Goal: Find specific page/section: Find specific page/section

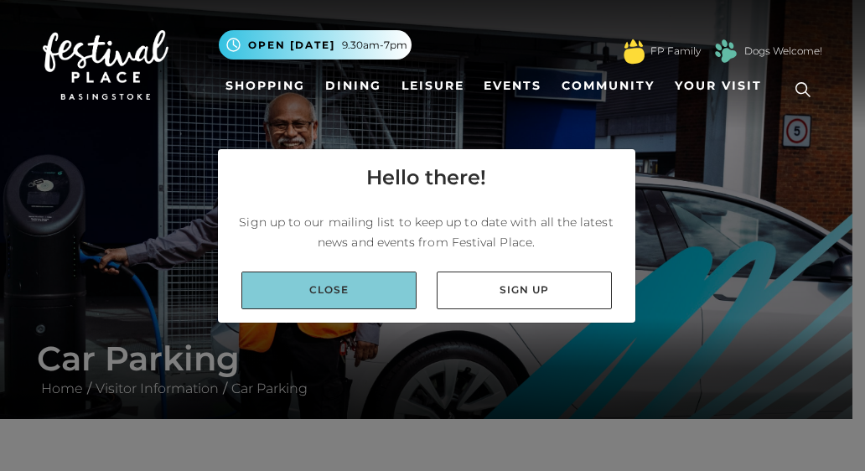
click at [330, 284] on link "Close" at bounding box center [328, 291] width 175 height 38
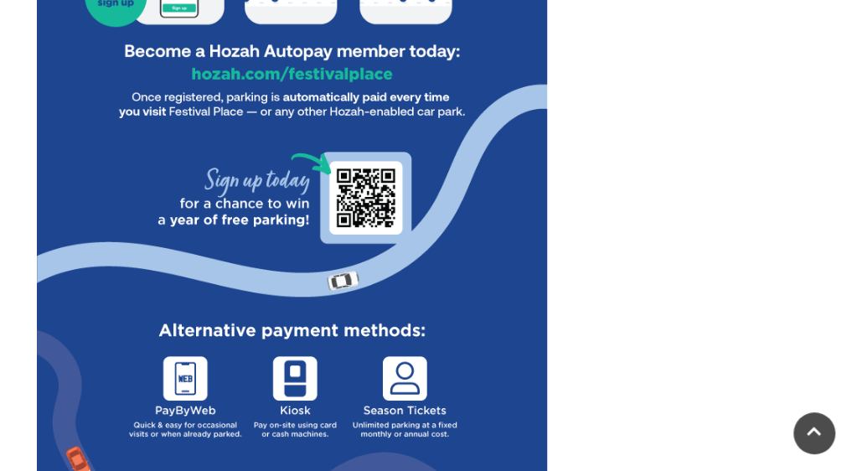
scroll to position [1089, 0]
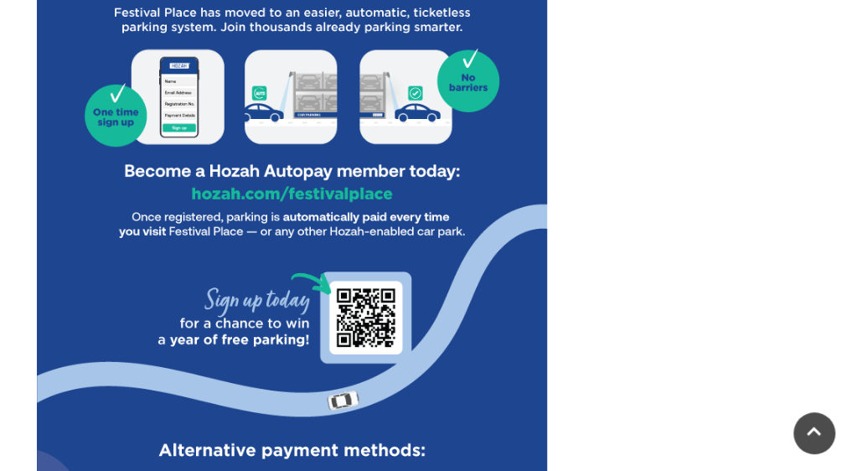
scroll to position [838, 0]
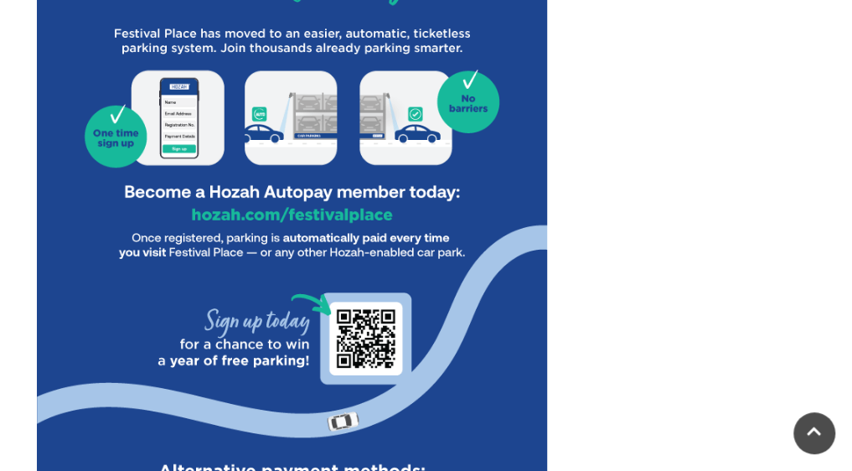
click at [171, 126] on img at bounding box center [292, 187] width 511 height 1063
click at [101, 152] on img at bounding box center [292, 187] width 511 height 1063
click at [126, 142] on img at bounding box center [292, 187] width 511 height 1063
click at [124, 142] on img at bounding box center [292, 187] width 511 height 1063
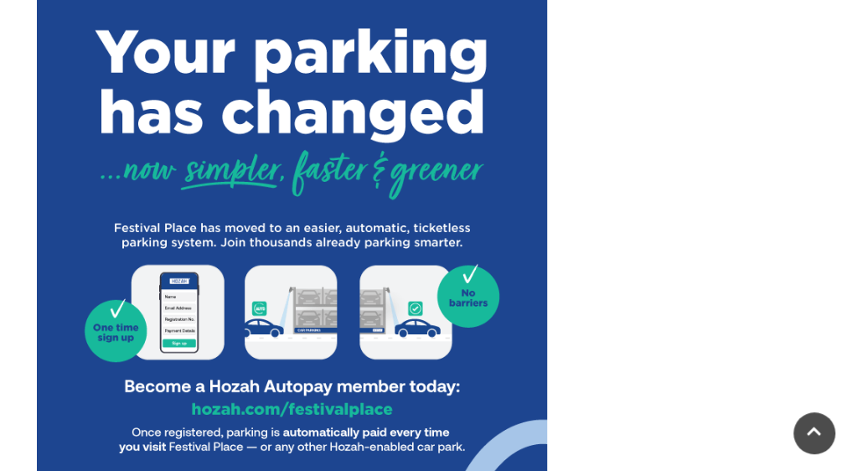
scroll to position [670, 0]
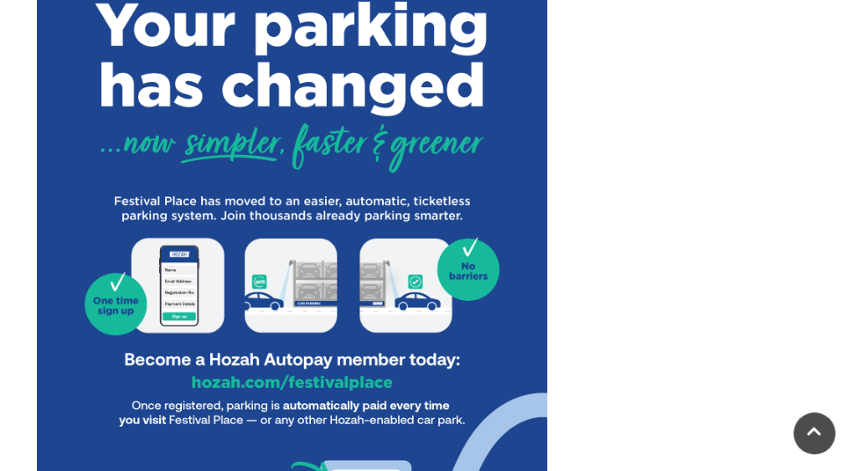
click at [142, 308] on img at bounding box center [292, 355] width 511 height 1063
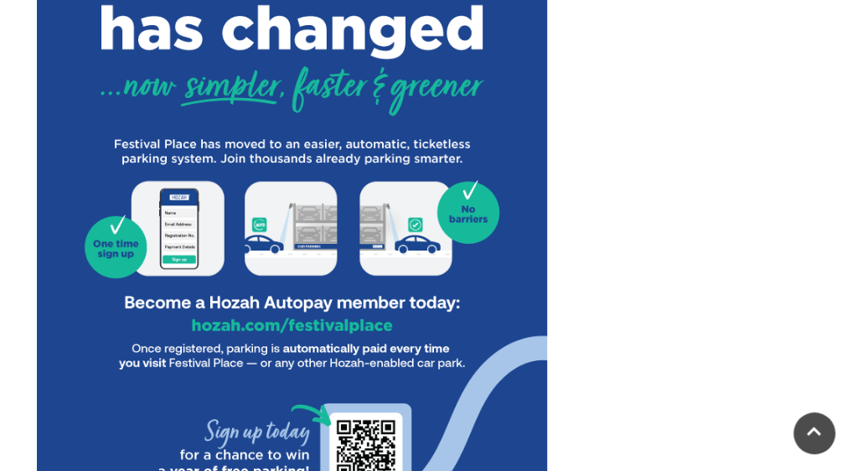
scroll to position [754, 0]
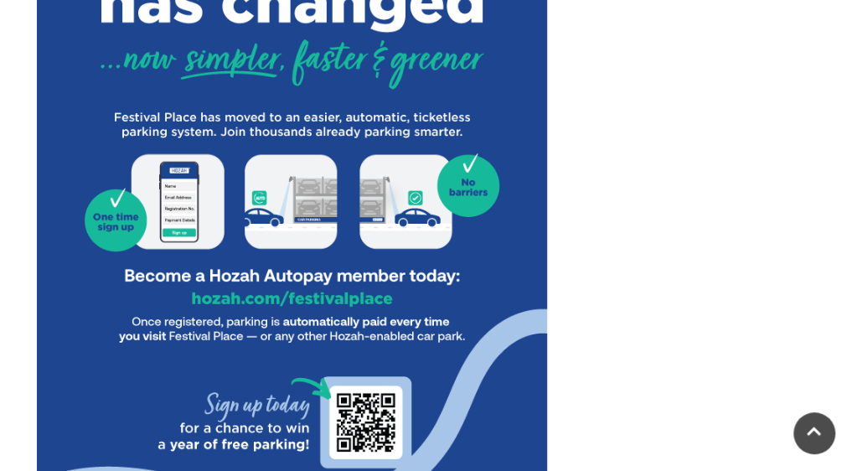
click at [492, 240] on img at bounding box center [292, 271] width 511 height 1063
click at [427, 209] on img at bounding box center [292, 271] width 511 height 1063
drag, startPoint x: 425, startPoint y: 211, endPoint x: 328, endPoint y: 202, distance: 96.8
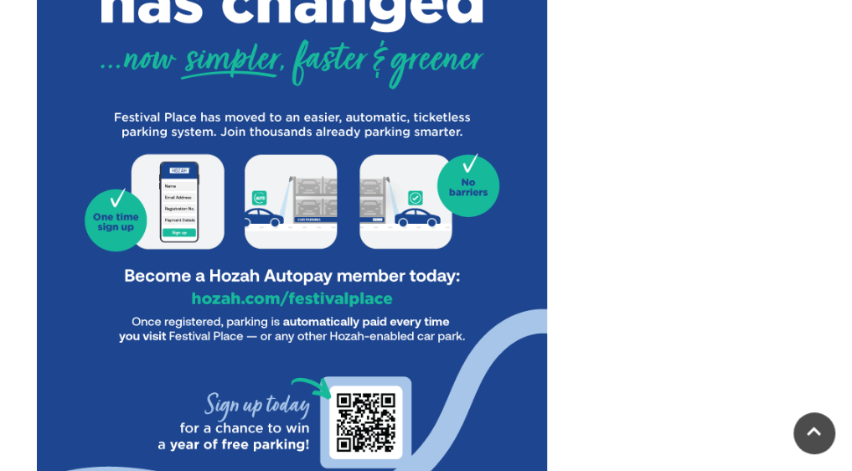
click at [424, 211] on img at bounding box center [292, 271] width 511 height 1063
click at [269, 217] on img at bounding box center [292, 271] width 511 height 1063
click at [215, 204] on img at bounding box center [292, 271] width 511 height 1063
click at [207, 204] on img at bounding box center [292, 271] width 511 height 1063
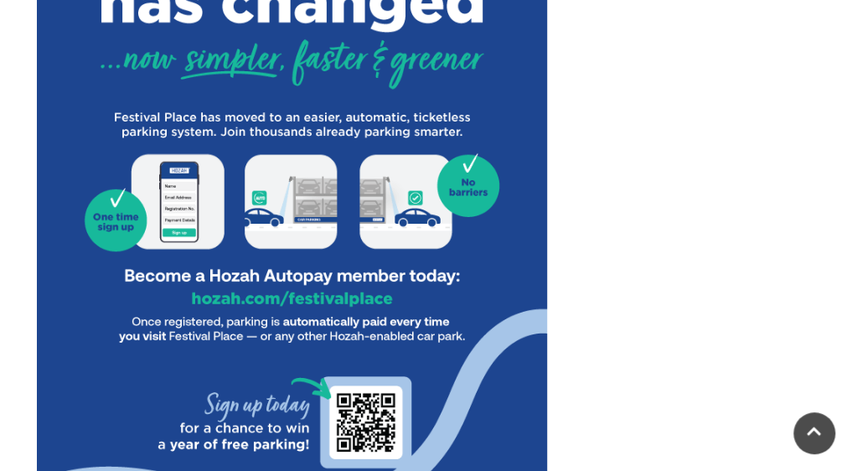
click at [205, 204] on img at bounding box center [292, 271] width 511 height 1063
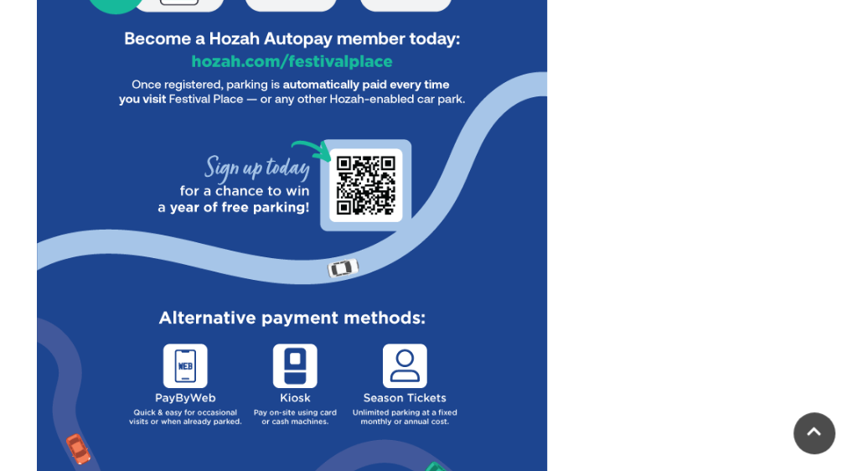
scroll to position [1089, 0]
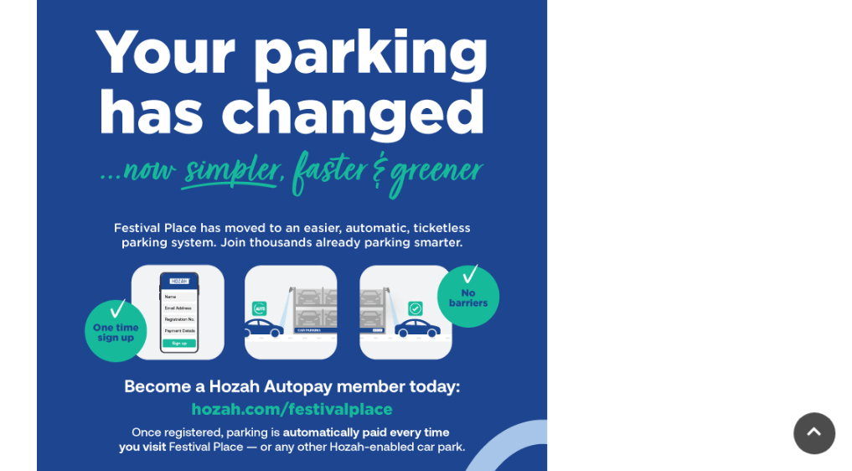
scroll to position [670, 0]
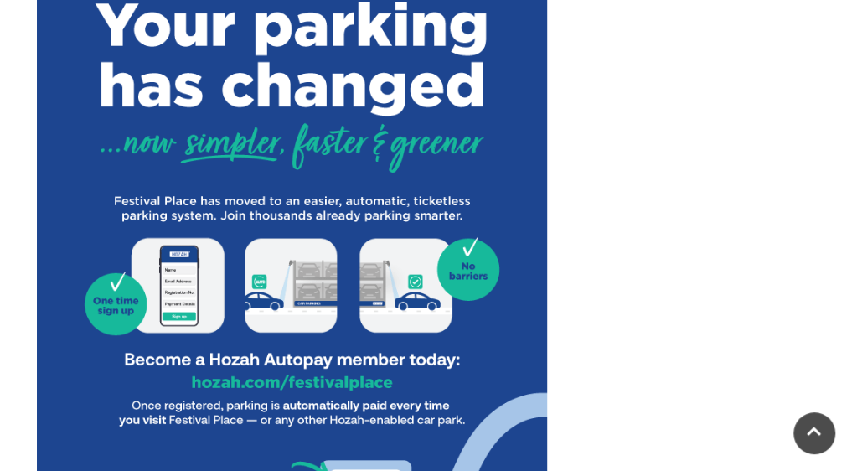
click at [121, 311] on img at bounding box center [292, 355] width 511 height 1063
click at [176, 313] on img at bounding box center [292, 355] width 511 height 1063
click at [174, 313] on img at bounding box center [292, 355] width 511 height 1063
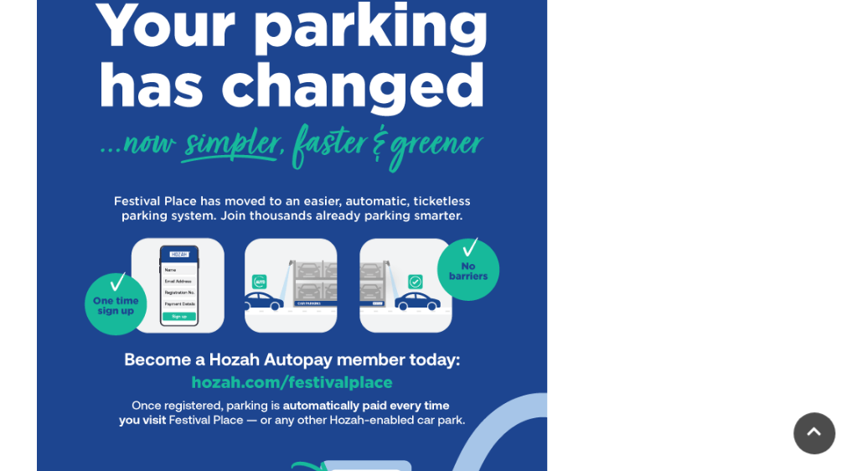
scroll to position [838, 0]
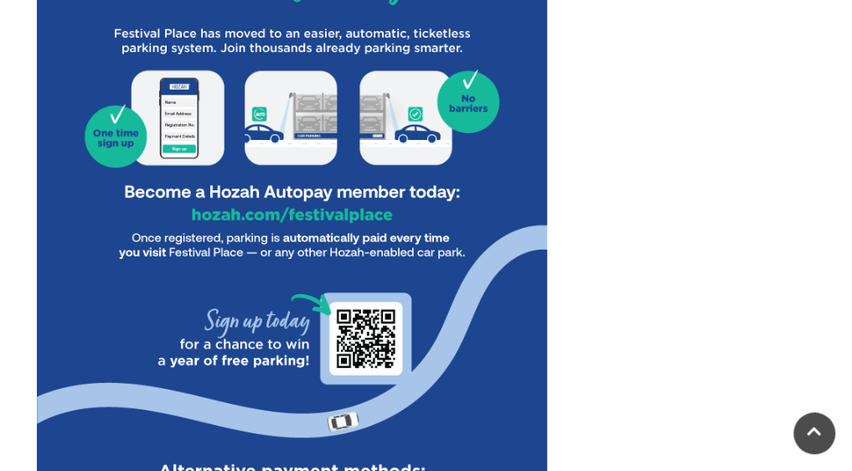
click at [127, 142] on img at bounding box center [292, 187] width 511 height 1063
click at [184, 145] on img at bounding box center [292, 187] width 511 height 1063
click at [265, 155] on img at bounding box center [292, 187] width 511 height 1063
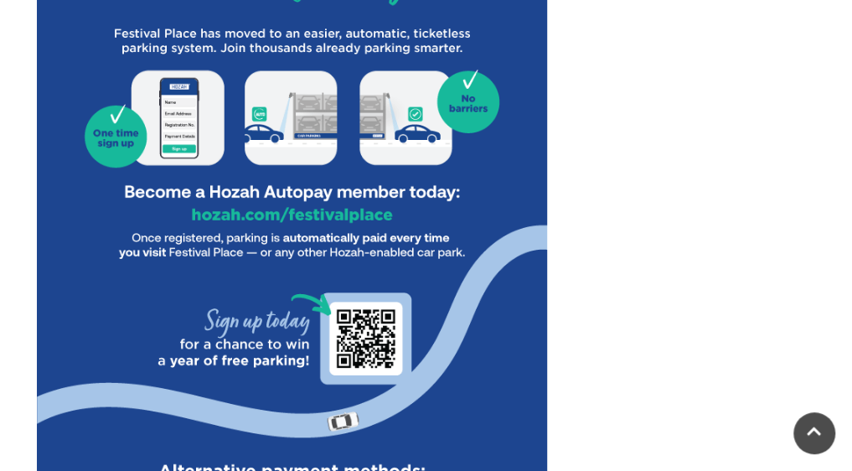
click at [131, 153] on img at bounding box center [292, 187] width 511 height 1063
click at [133, 158] on img at bounding box center [292, 187] width 511 height 1063
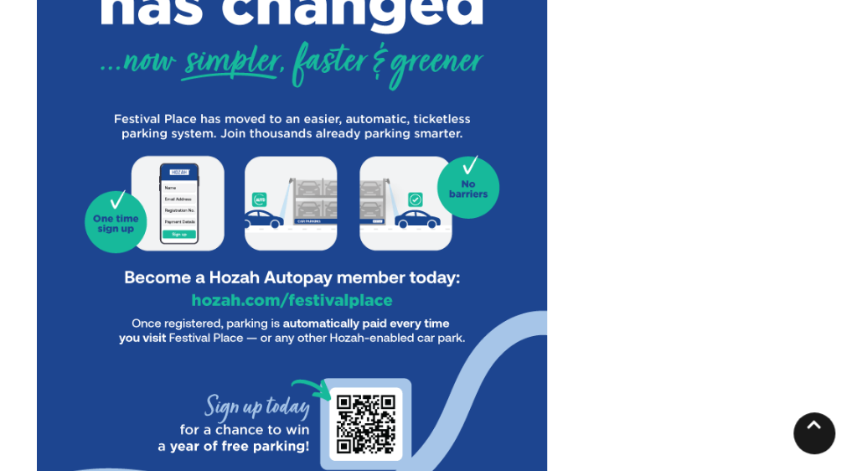
scroll to position [754, 0]
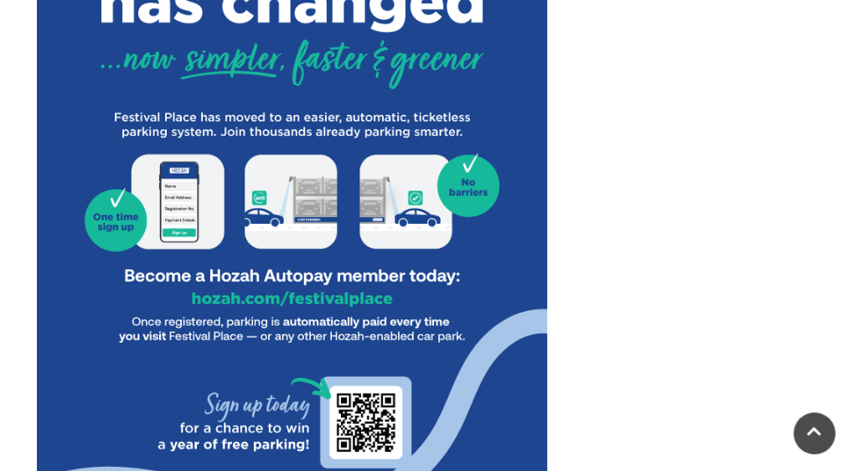
click at [321, 303] on img at bounding box center [292, 271] width 511 height 1063
click at [325, 297] on img at bounding box center [292, 271] width 511 height 1063
click at [334, 275] on img at bounding box center [292, 271] width 511 height 1063
click at [328, 279] on img at bounding box center [292, 271] width 511 height 1063
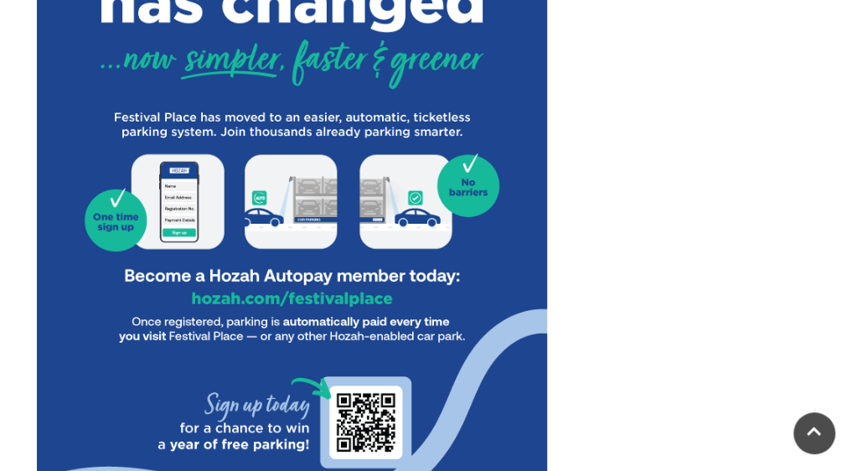
click at [323, 294] on img at bounding box center [292, 271] width 511 height 1063
click at [328, 291] on img at bounding box center [292, 271] width 511 height 1063
click at [356, 282] on img at bounding box center [292, 271] width 511 height 1063
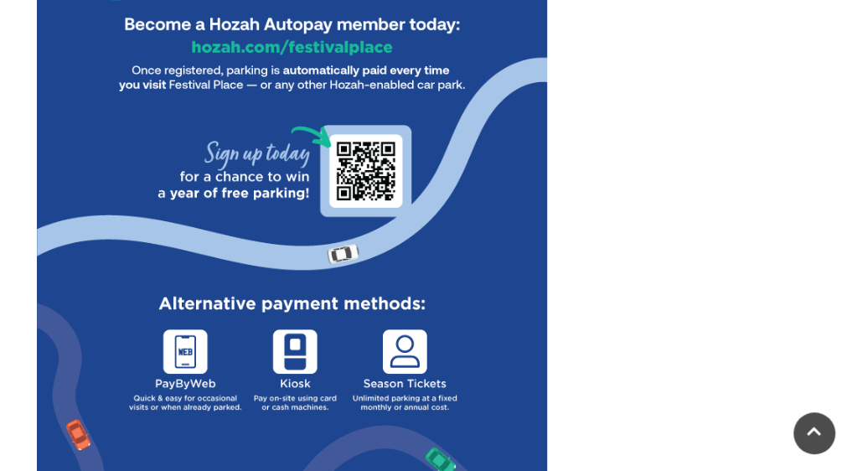
scroll to position [1089, 0]
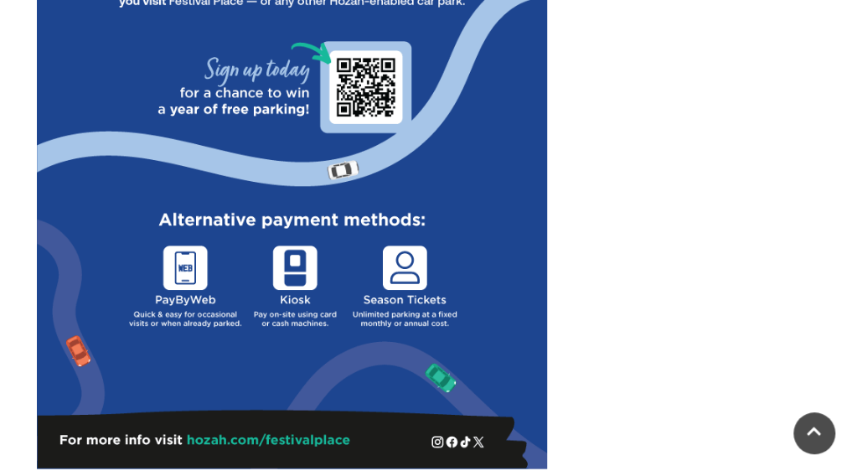
drag, startPoint x: 835, startPoint y: 334, endPoint x: 799, endPoint y: 339, distance: 36.4
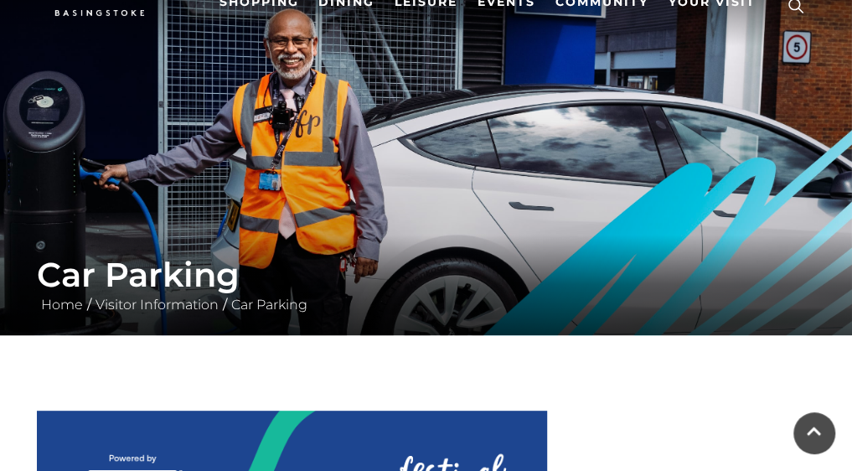
scroll to position [0, 0]
